Goal: Contribute content: Contribute content

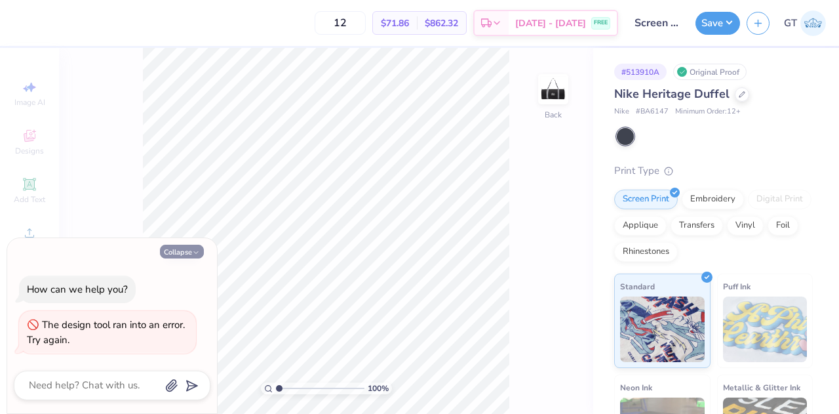
click at [182, 250] on button "Collapse" at bounding box center [182, 252] width 44 height 14
type textarea "x"
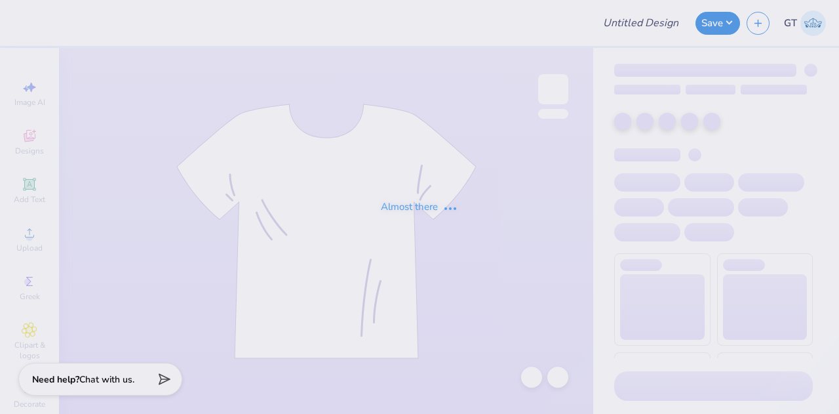
type input "Screen Print [PERSON_NAME]"
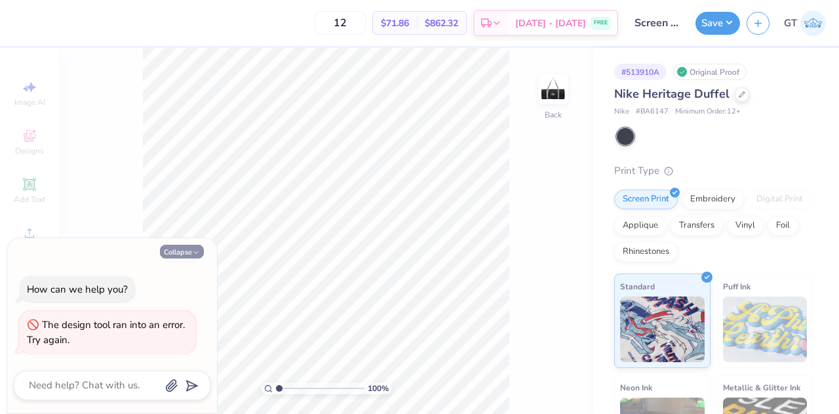
click at [187, 251] on button "Collapse" at bounding box center [182, 252] width 44 height 14
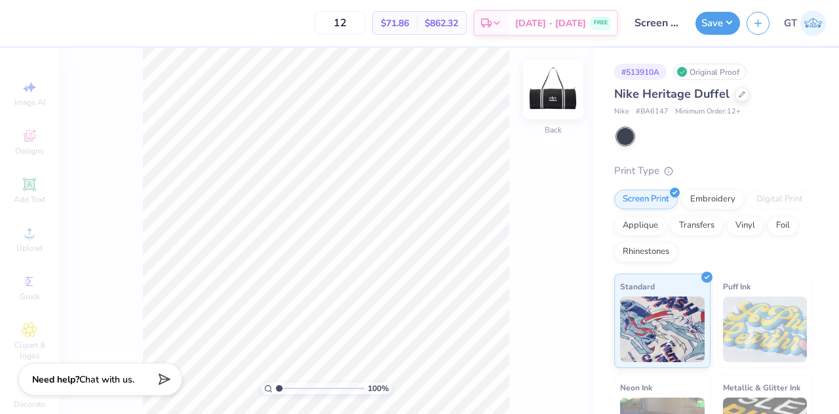
click at [551, 100] on img at bounding box center [553, 89] width 52 height 52
click at [550, 99] on img at bounding box center [553, 89] width 52 height 52
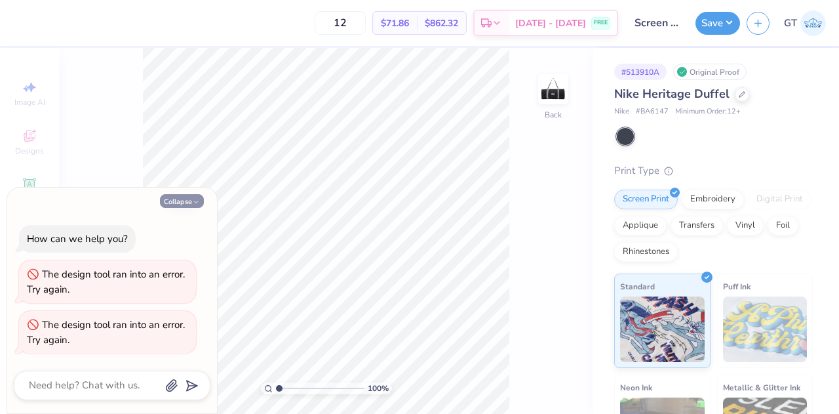
click at [185, 197] on button "Collapse" at bounding box center [182, 201] width 44 height 14
type textarea "x"
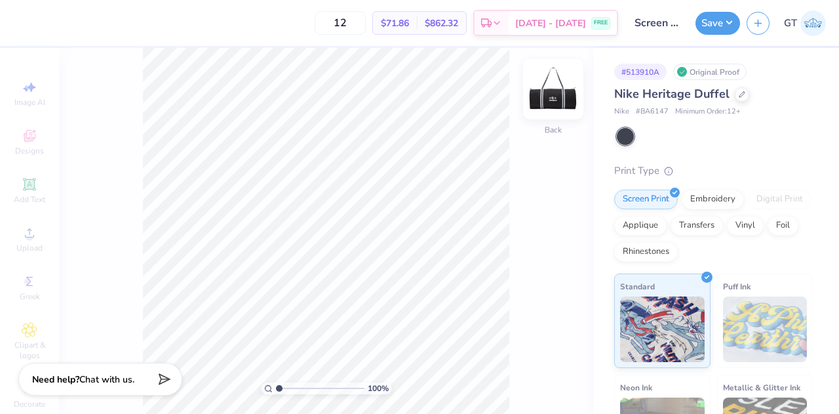
click at [553, 104] on img at bounding box center [553, 89] width 52 height 52
click at [38, 188] on div "Add Text" at bounding box center [30, 190] width 46 height 39
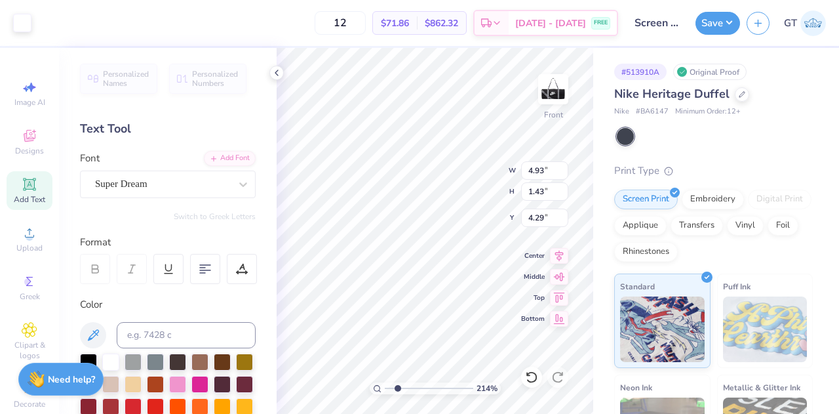
scroll to position [10, 1]
type input "2.13895868874935"
type textarea "®"
click at [231, 194] on div at bounding box center [243, 184] width 24 height 24
type input "2.13895868874935"
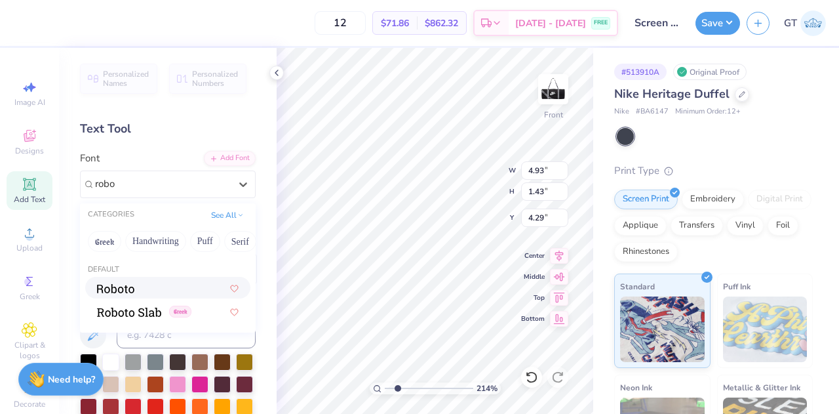
click at [164, 288] on div at bounding box center [168, 288] width 142 height 14
type input "robo"
type input "2.13895868874935"
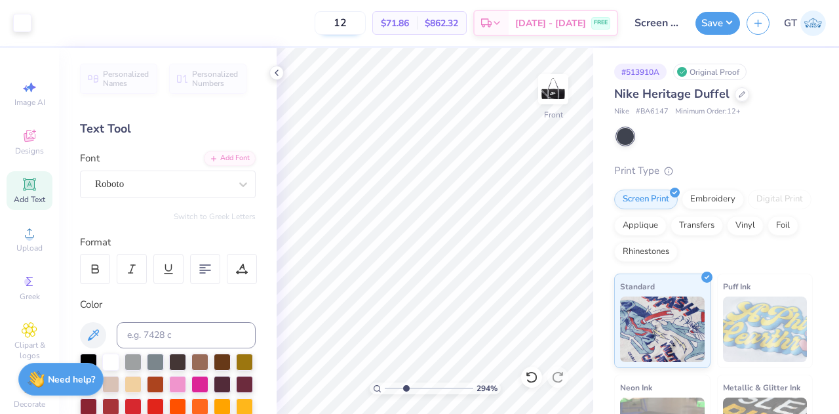
type input "3.06839335729387"
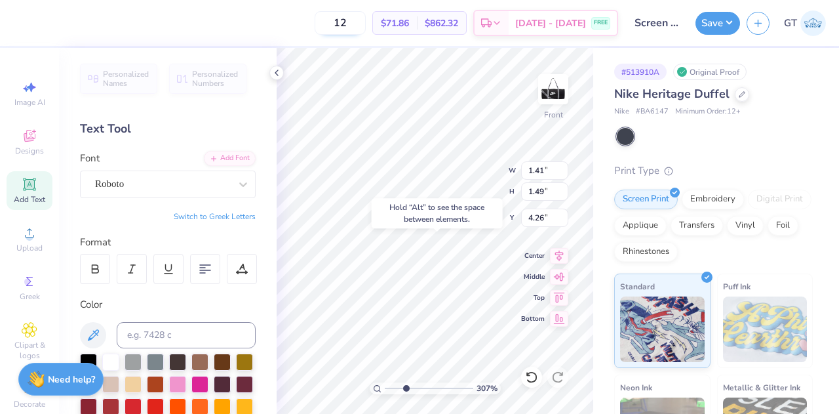
type input "3.86"
type input "2.00"
type input "4.00"
type input "1.41"
type input "1.49"
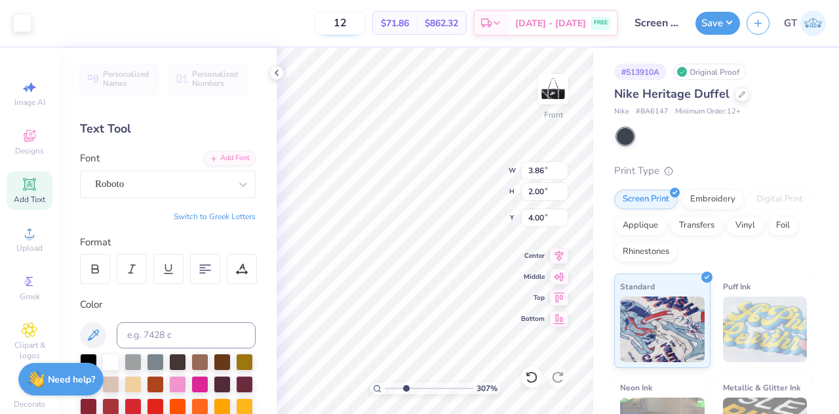
type input "4.26"
type input "0.69"
type input "0.73"
type input "5.01"
type input "0.21"
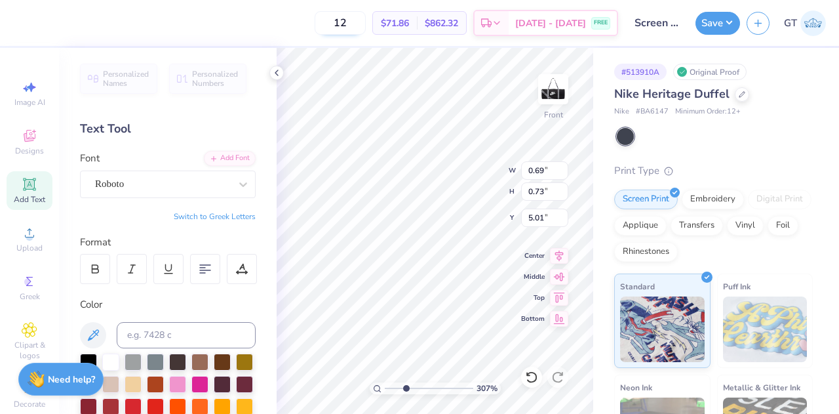
type input "0.22"
type input "3.86"
type input "2.00"
type input "4.00"
type input "3.47872885568508"
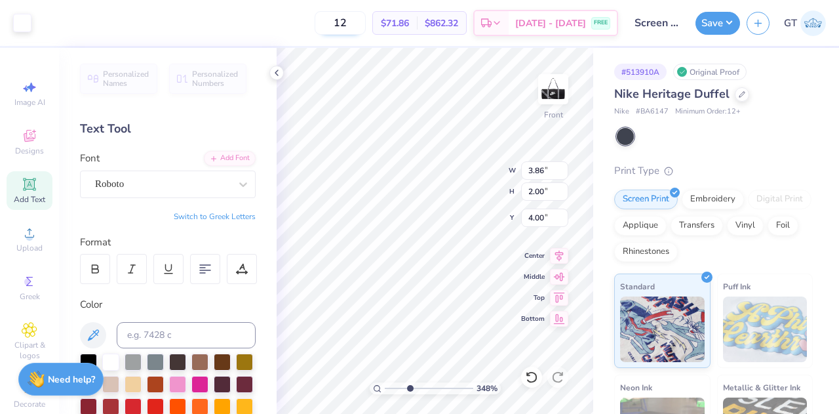
type input "0.21"
type input "0.22"
type input "5.01"
type input "3.47872885568508"
type input "4.89"
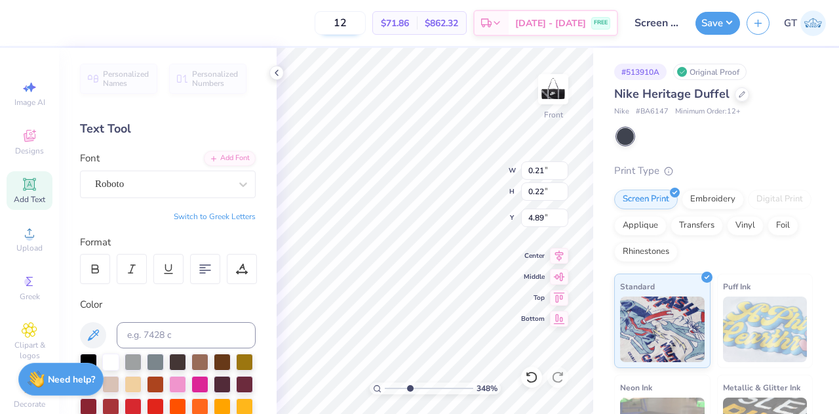
type input "3.47872885568508"
type input "0.15"
type input "0.16"
type input "4.95"
type input "4.48321176648549"
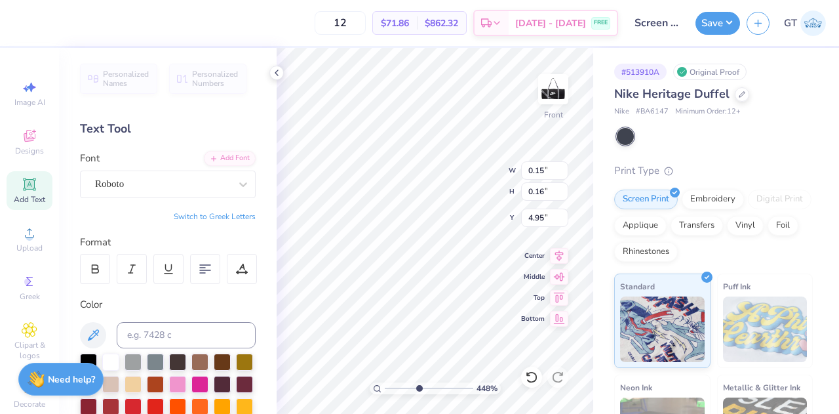
type input "5.00"
type input "4.48321176648549"
type input "0.06"
type input "0.07"
type input "4.48321176648549"
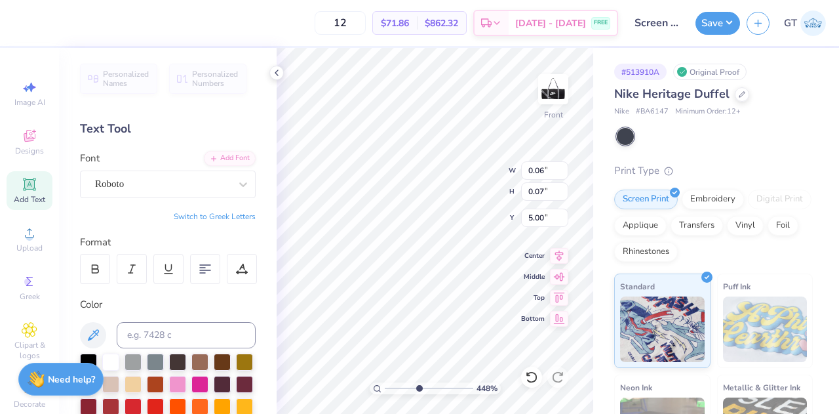
type input "3.86"
type input "2.00"
type input "4.00"
type input "4.48321176648549"
type input "0.06"
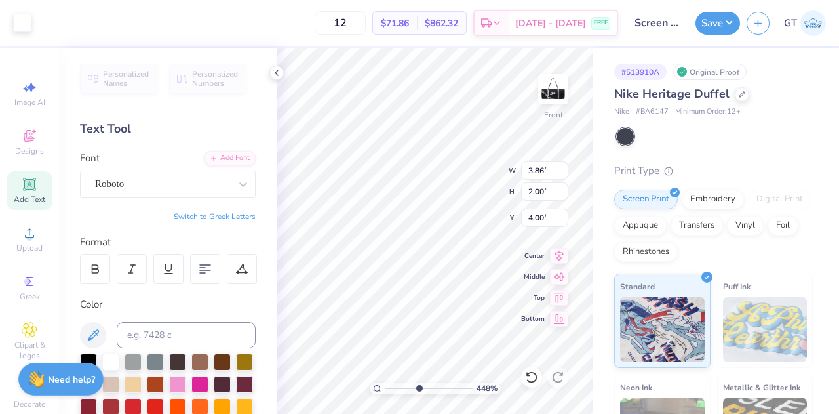
type input "0.07"
type input "5.00"
type input "4.48321176648549"
type input "3.86"
type input "2.00"
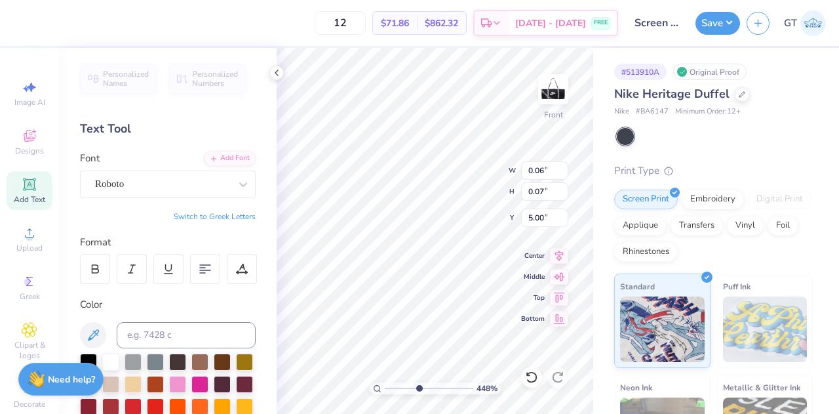
type input "4.00"
type input "9.44549531255577"
type input "0.06"
type input "0.07"
type input "5.00"
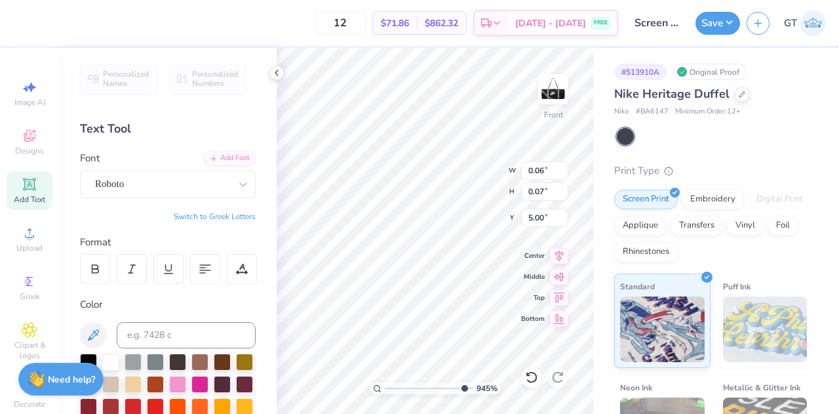
type input "9.44549531255577"
type input "3.86"
type input "2.00"
type input "4.00"
type input "9.44549531255577"
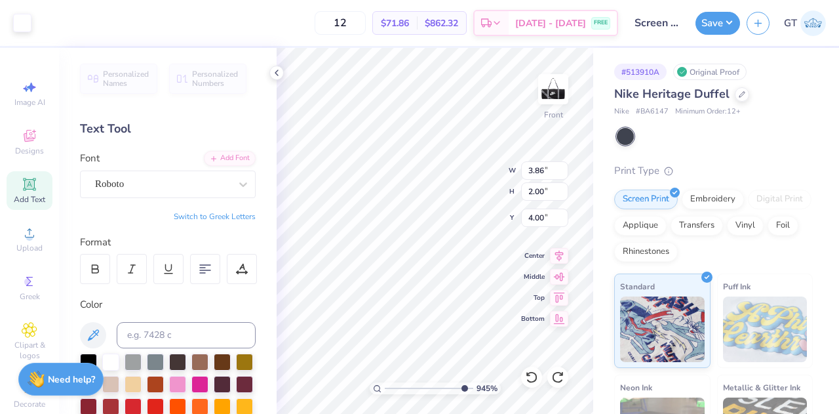
type input "0.06"
type input "0.07"
type input "5.00"
type input "9.44549531255577"
type input "4.97"
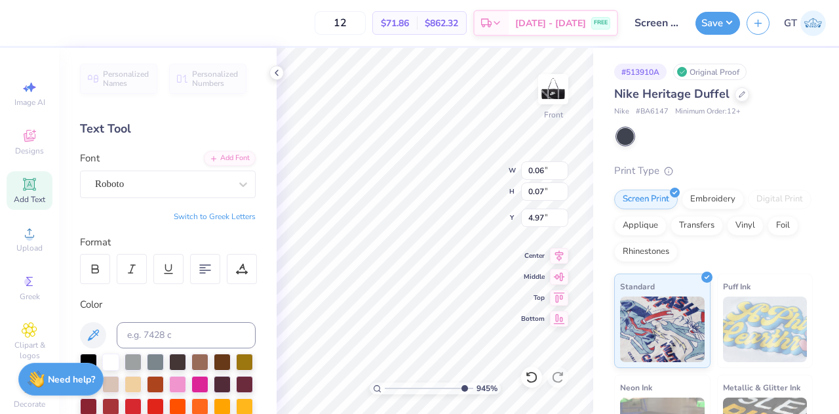
type input "9.44549531255577"
type input "3.86"
type input "2.00"
type input "4.00"
type input "9.44549531255577"
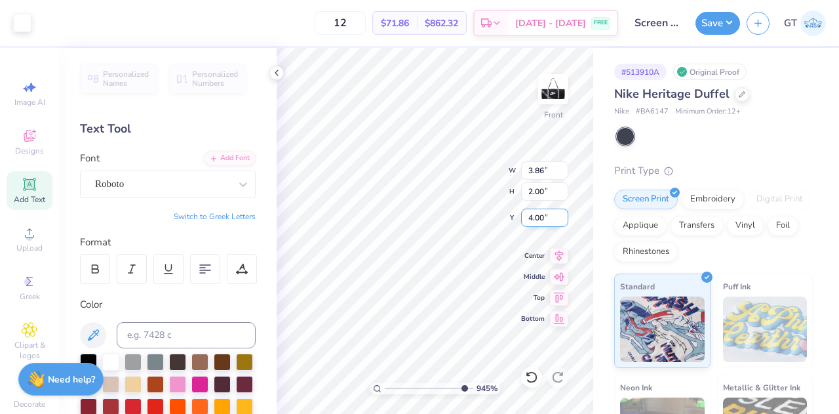
type input "0.06"
type input "0.07"
type input "4.97"
type input "9.44549531255577"
type input "0.05"
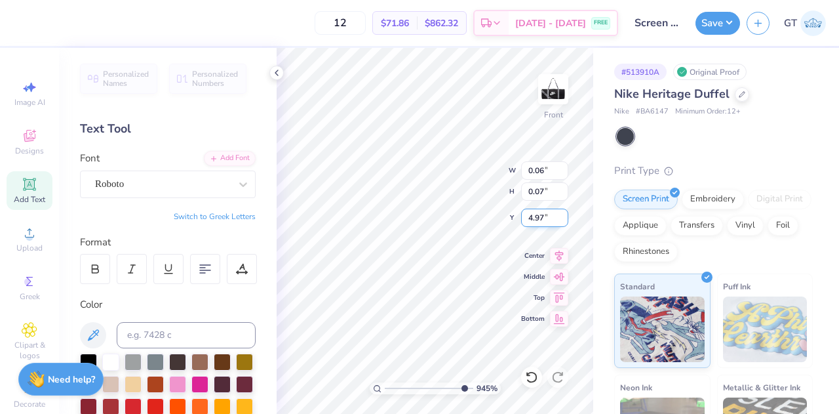
type input "0.06"
type input "4.98"
type input "9.44549531255577"
type input "3.86"
type input "2.00"
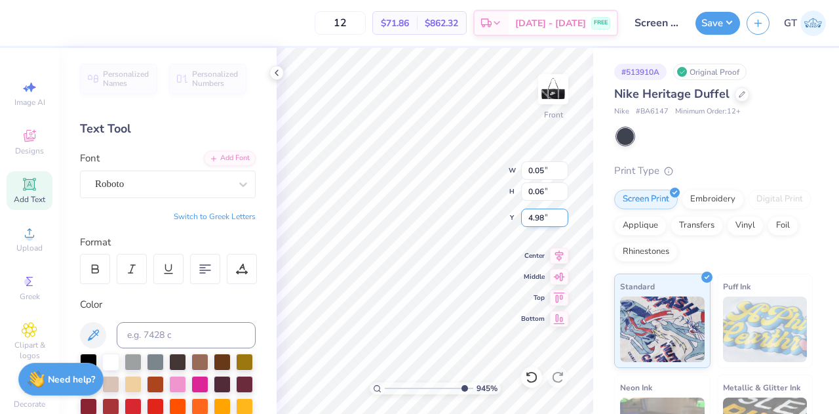
type input "4.00"
click at [711, 28] on button "Save" at bounding box center [718, 21] width 45 height 23
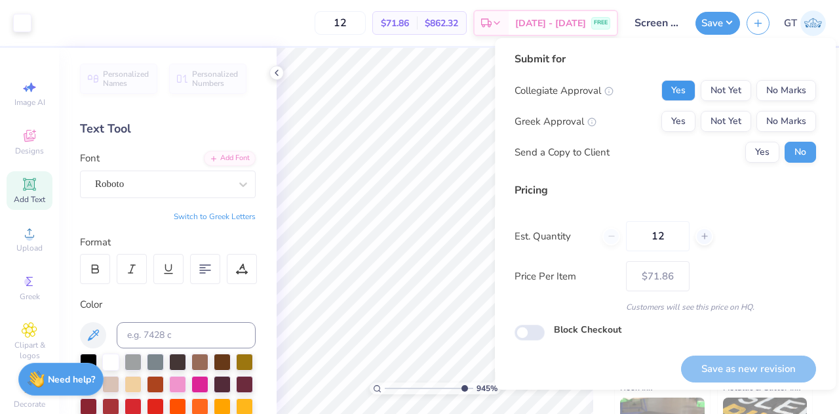
click at [683, 94] on button "Yes" at bounding box center [678, 90] width 34 height 21
click at [772, 123] on button "No Marks" at bounding box center [787, 121] width 60 height 21
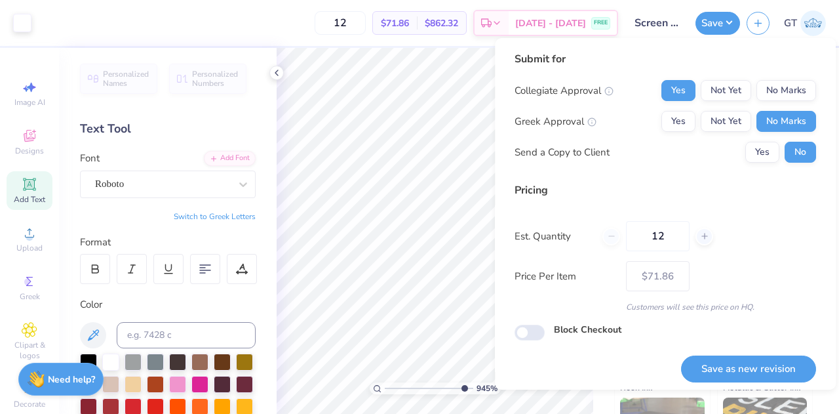
click at [759, 140] on div "Collegiate Approval Yes Not Yet No Marks Greek Approval Yes Not Yet No Marks Se…" at bounding box center [666, 121] width 302 height 83
click at [760, 147] on button "Yes" at bounding box center [762, 152] width 34 height 21
type input "9.44549531255577"
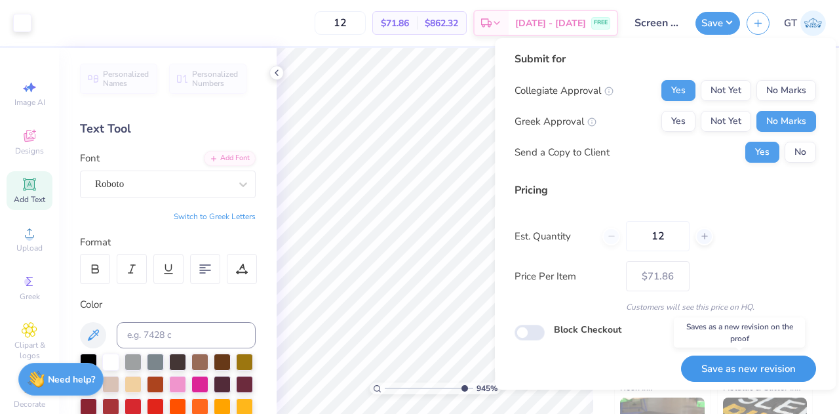
click at [697, 367] on button "Save as new revision" at bounding box center [748, 368] width 135 height 27
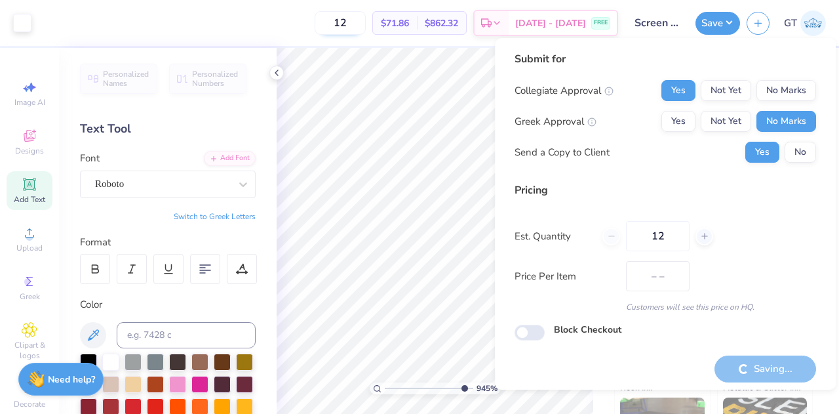
type input "$71.86"
type input "9.44549531255577"
